Goal: Use online tool/utility: Utilize a website feature to perform a specific function

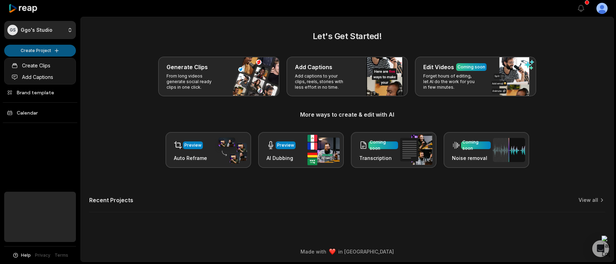
click at [56, 51] on html "GS Ggo's Studio Create Project Home Projects Brand template Calendar Help Priva…" at bounding box center [308, 132] width 616 height 264
click at [45, 68] on link "Create Clips" at bounding box center [40, 66] width 68 height 12
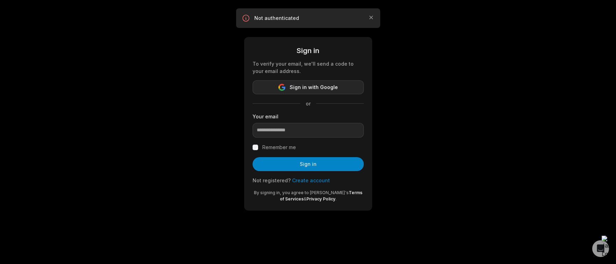
click at [301, 86] on span "Sign in with Google" at bounding box center [314, 87] width 48 height 8
